Goal: Check status: Check status

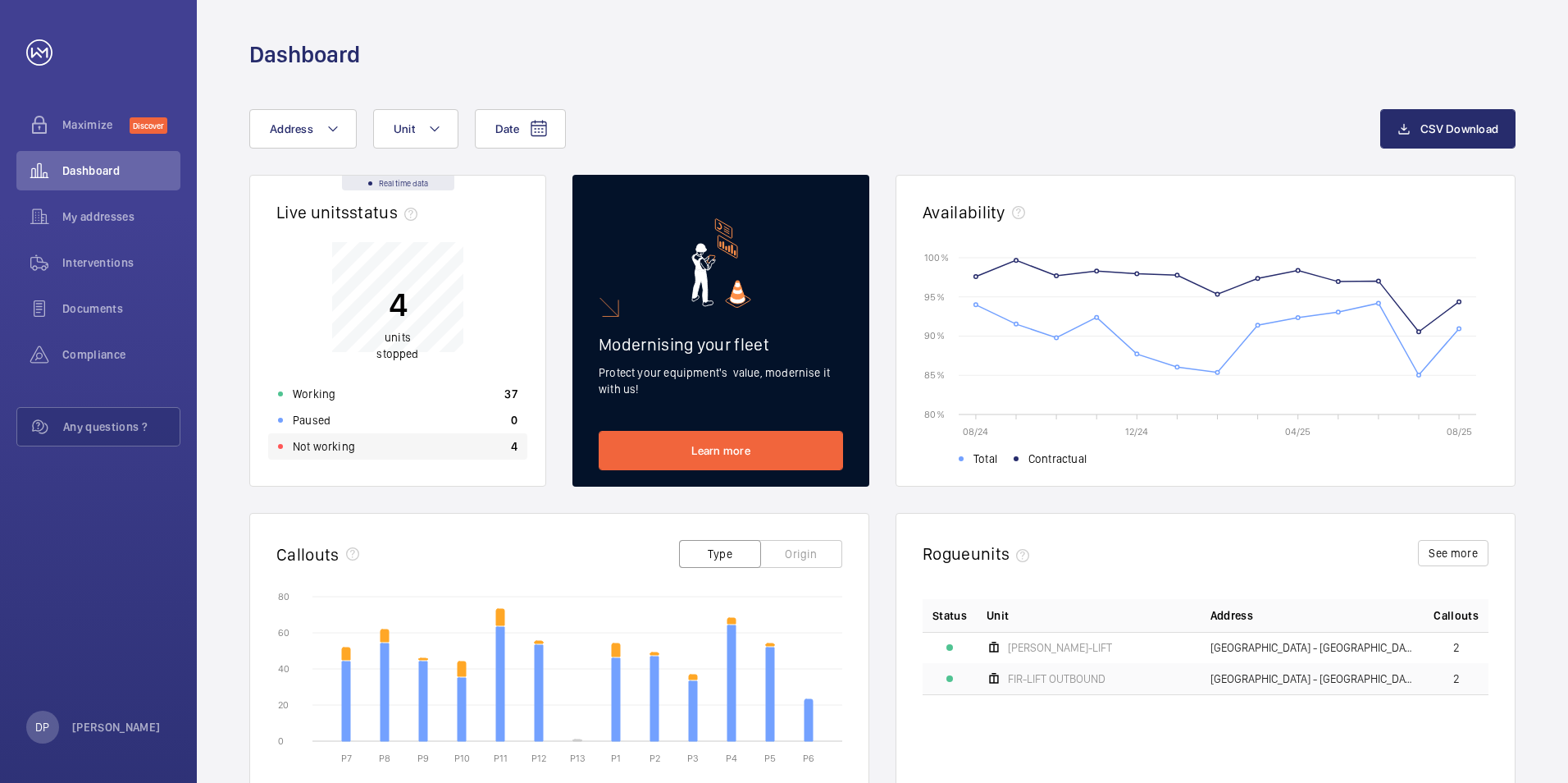
click at [353, 450] on p "Not working" at bounding box center [324, 447] width 62 height 16
